Goal: Task Accomplishment & Management: Use online tool/utility

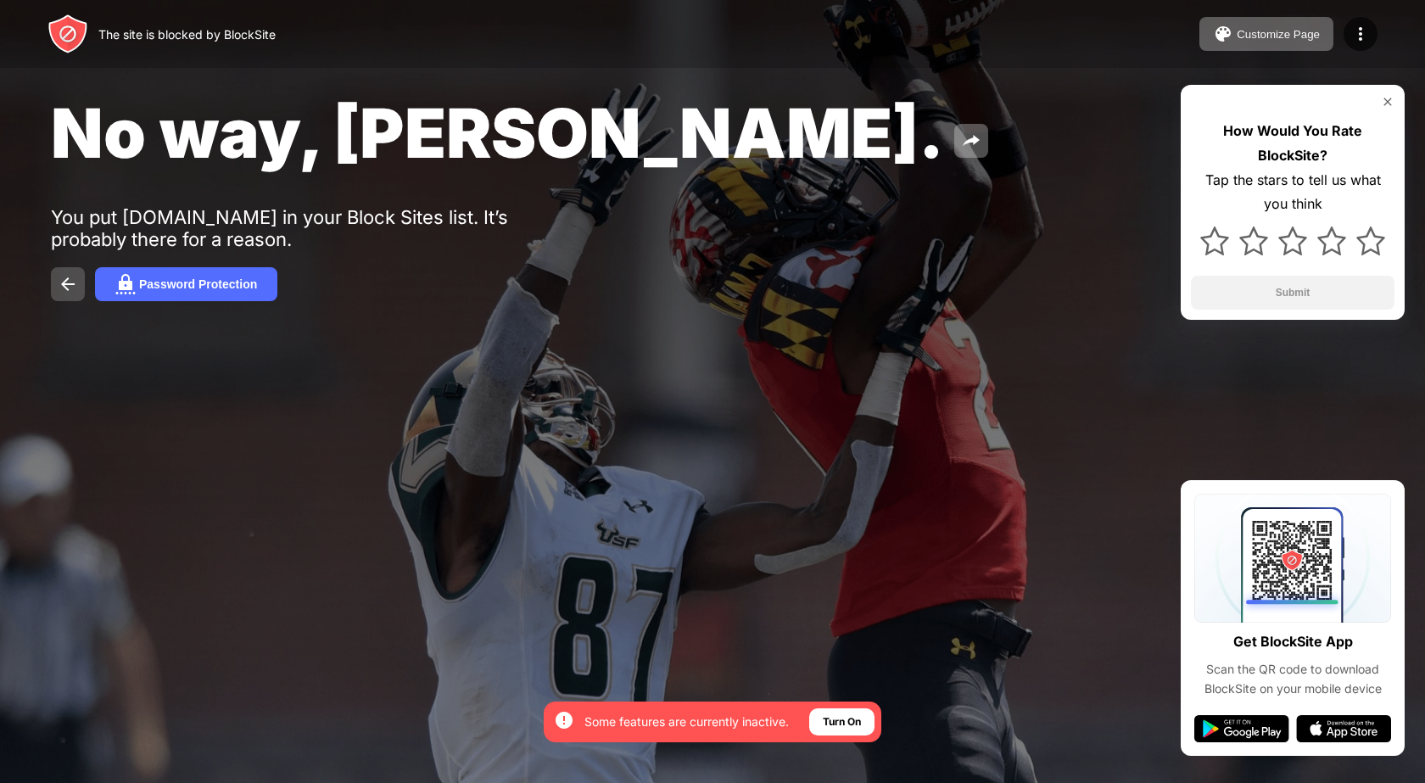
click at [78, 282] on button at bounding box center [68, 284] width 34 height 34
click at [74, 287] on img at bounding box center [68, 284] width 20 height 20
